Goal: Task Accomplishment & Management: Manage account settings

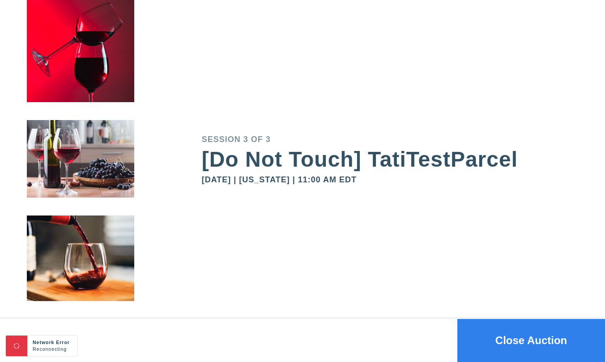
click at [518, 337] on button "Close Auction" at bounding box center [531, 340] width 148 height 43
click at [547, 280] on div "Session 3 of 3 [Do Not Touch] TatiTestParcel [DATE] | [US_STATE] | 11:00 AM EDT" at bounding box center [403, 159] width 403 height 319
click at [493, 343] on button "Close Auction" at bounding box center [531, 340] width 148 height 43
